Goal: Task Accomplishment & Management: Use online tool/utility

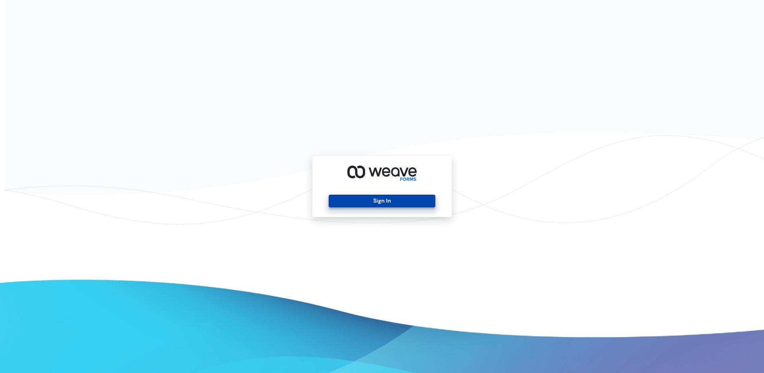
click at [408, 202] on button "Sign In" at bounding box center [382, 201] width 106 height 13
